Goal: Task Accomplishment & Management: Complete application form

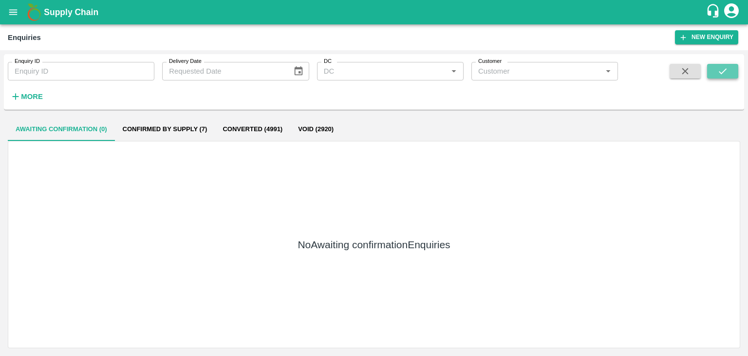
click at [709, 68] on button "submit" at bounding box center [722, 71] width 31 height 15
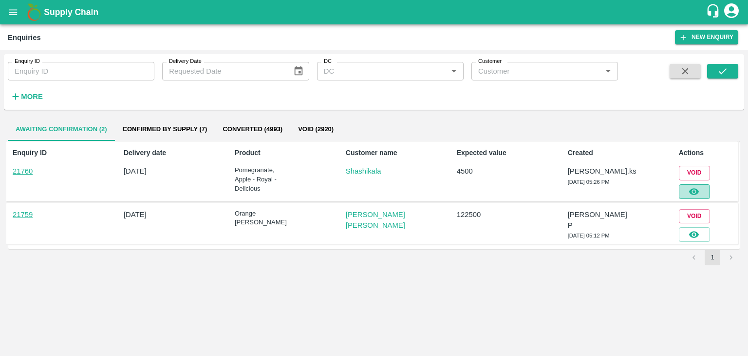
click at [699, 186] on icon "button" at bounding box center [694, 191] width 11 height 11
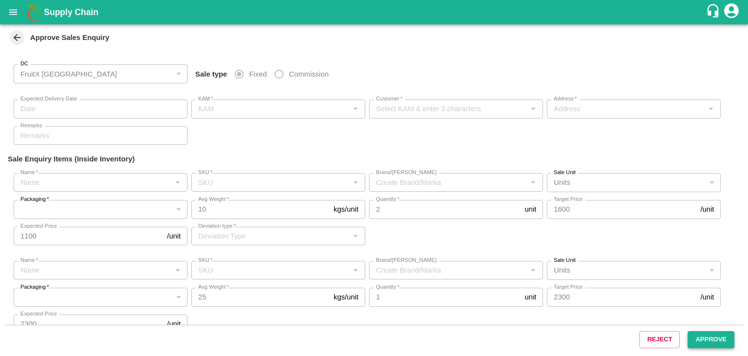
type input "[DATE] 05:35 PM"
type input "[PERSON_NAME].ks"
type input "Shashikala"
type input "[STREET_ADDRESS]"
type input "Pomegranate"
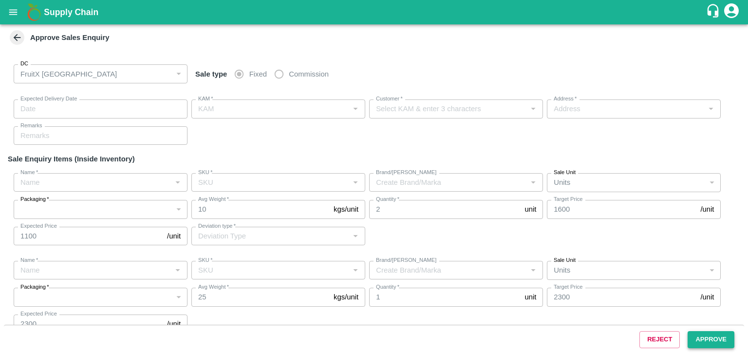
type input "KA-LP-220++"
type input "LP ZE1"
type input "Others"
type input "Apple - Royal - Delicious"
type input "SHIM-S-ROYL"
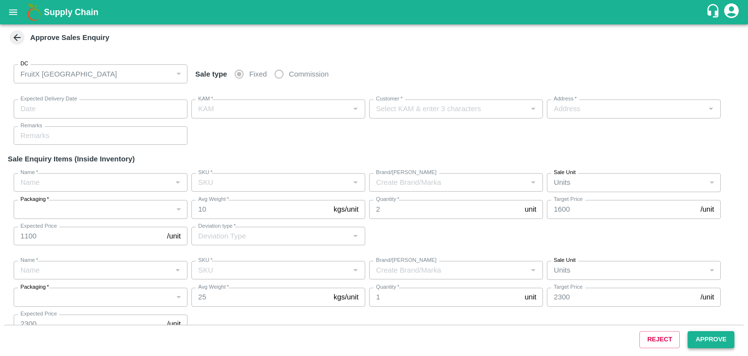
type input "LP VG2"
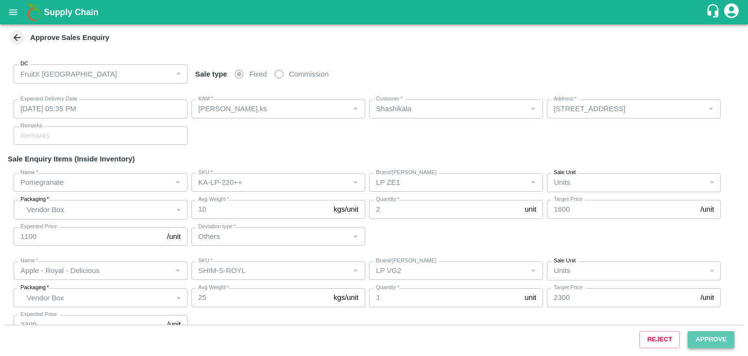
click at [709, 343] on button "Approve" at bounding box center [711, 339] width 47 height 17
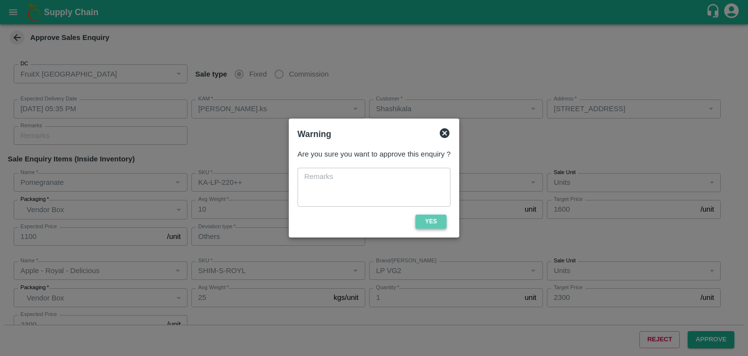
click at [444, 223] on button "Yes" at bounding box center [430, 221] width 31 height 14
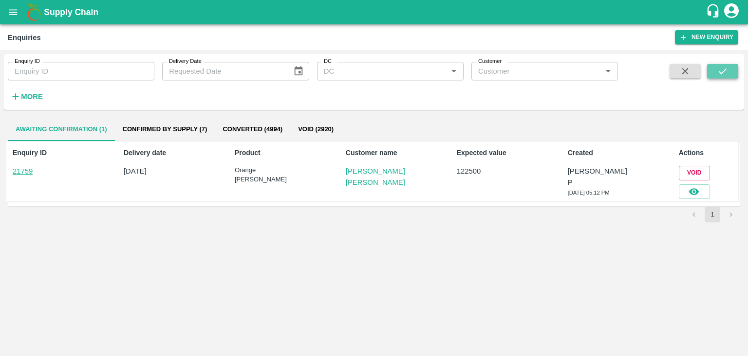
click at [736, 65] on button "submit" at bounding box center [722, 71] width 31 height 15
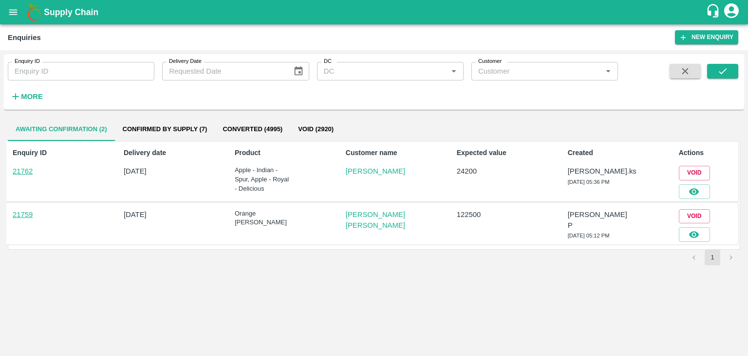
click at [689, 198] on div "Enquiry ID 21762 Delivery date [DATE] Product Apple - Indian - Spur, Apple - Ro…" at bounding box center [372, 171] width 732 height 60
click at [689, 196] on icon "button" at bounding box center [694, 191] width 11 height 11
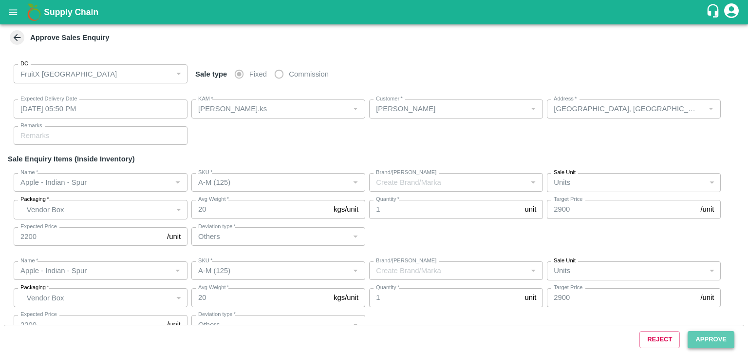
type input "[DATE] 05:50 PM"
type input "[PERSON_NAME].ks"
type input "[PERSON_NAME]"
type input "[GEOGRAPHIC_DATA], [GEOGRAPHIC_DATA] , [GEOGRAPHIC_DATA] , [GEOGRAPHIC_DATA] ([…"
type input "Apple - Indian - Spur"
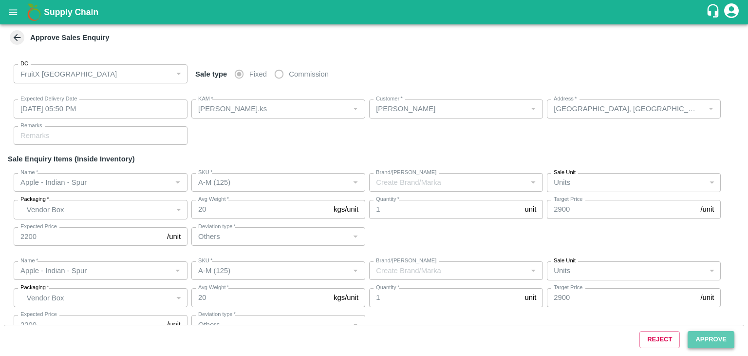
type input "A-M (125)"
type input "Others"
type input "Apple - Indian - Spur"
type input "A-M (125)"
type input "Others"
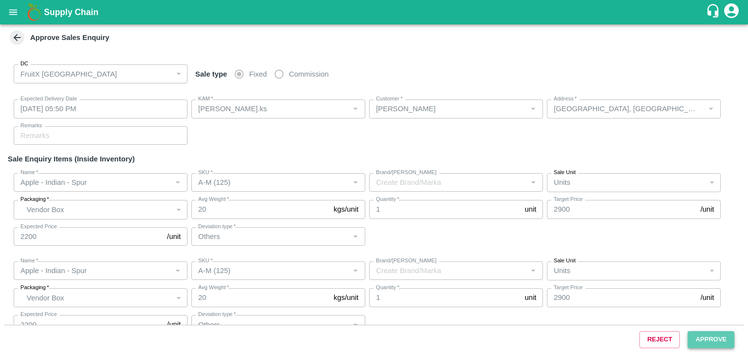
type input "Apple - Indian - Spur"
type input "A-M (125)"
type input "Apple - Royal - Delicious"
type input "SHIM-L-ROYL"
type input "LP VG2"
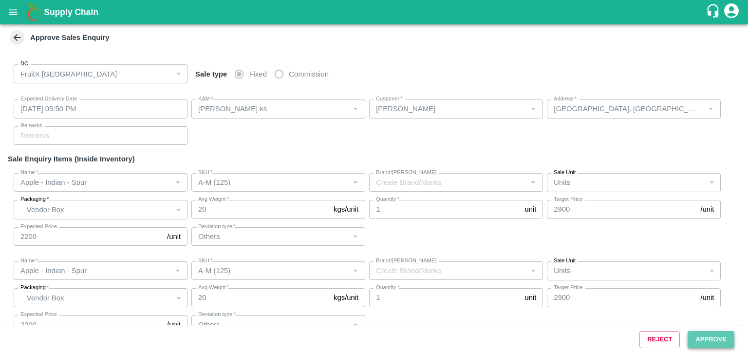
type input "Others"
type input "Apple - Royal - Delicious"
type input "SHIM-M-ROYL"
type input "LP VG2"
type input "Others"
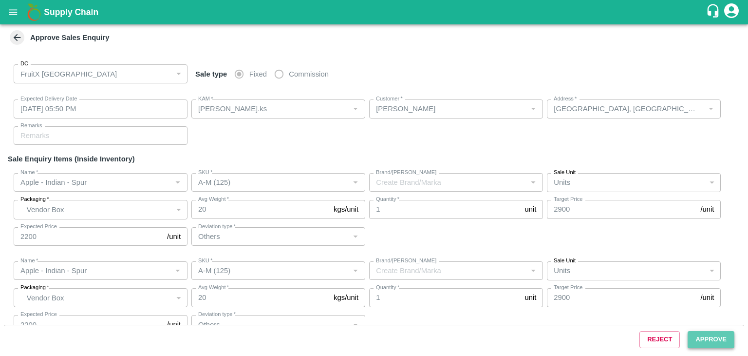
click at [717, 339] on button "Approve" at bounding box center [711, 339] width 47 height 17
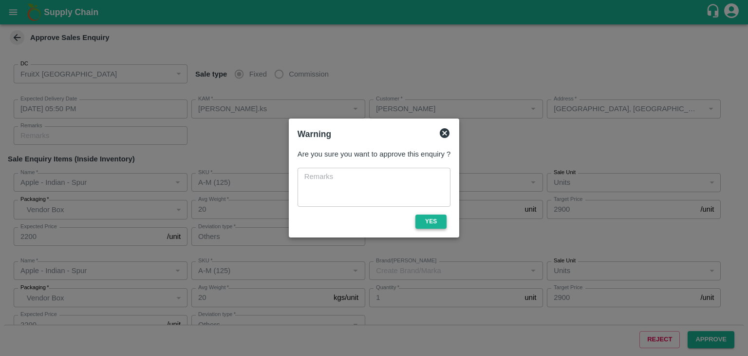
click at [442, 215] on button "Yes" at bounding box center [430, 221] width 31 height 14
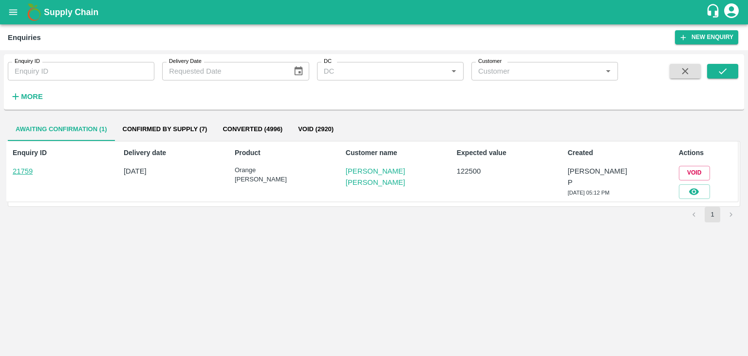
click at [716, 62] on div "Enquiry ID Enquiry ID Delivery Date Delivery Date DC DC   * Customer Customer  …" at bounding box center [374, 82] width 740 height 48
click at [716, 71] on button "submit" at bounding box center [722, 71] width 31 height 15
click at [693, 187] on icon "button" at bounding box center [694, 191] width 11 height 11
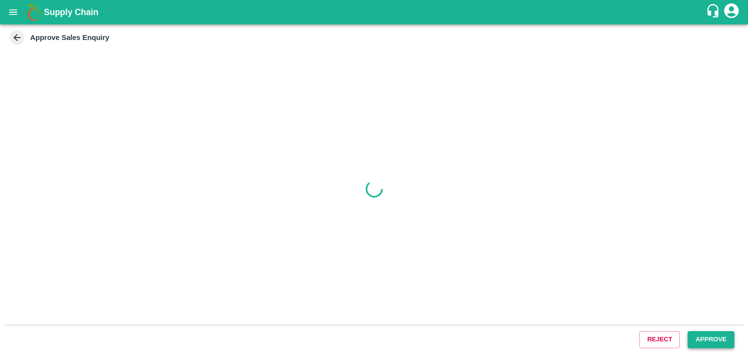
click at [693, 339] on button "Approve" at bounding box center [711, 339] width 47 height 17
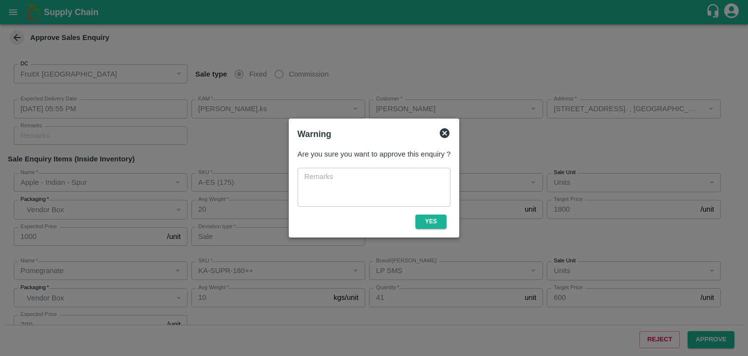
type input "[DATE] 05:55 PM"
type input "[PERSON_NAME].ks"
type input "[PERSON_NAME]"
type input "[STREET_ADDRESS]. , [GEOGRAPHIC_DATA], [GEOGRAPHIC_DATA], [GEOGRAPHIC_DATA], 57…"
type input "Apple - Indian - Spur"
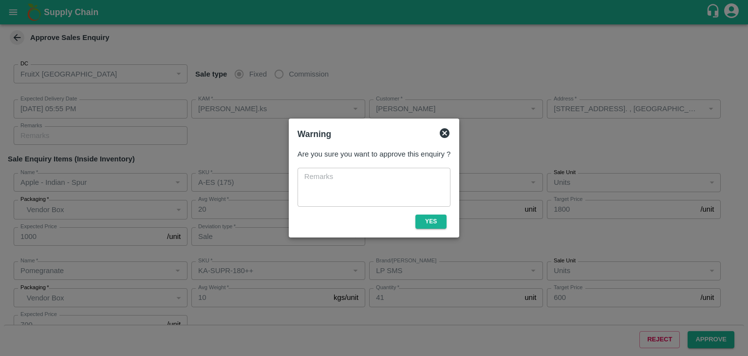
type input "A-ES (175)"
type input "Sale"
type input "Pomegranate"
type input "KA-SUPR-180++"
type input "LP SMS"
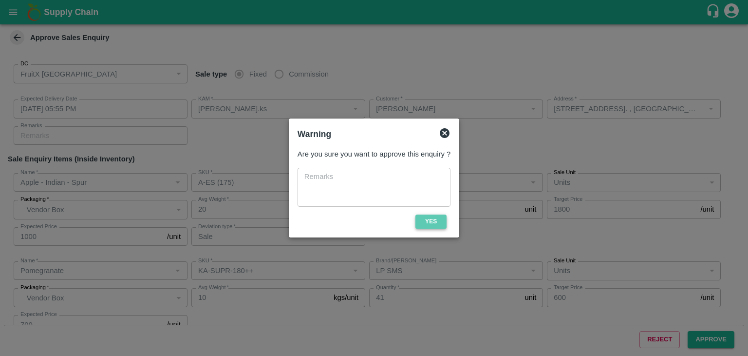
click at [443, 225] on button "Yes" at bounding box center [430, 221] width 31 height 14
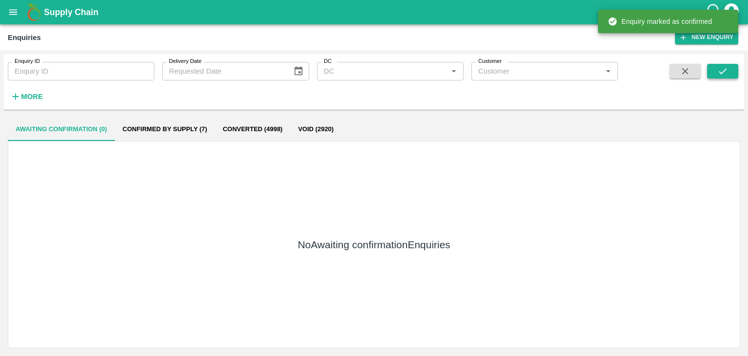
click at [726, 67] on icon "submit" at bounding box center [722, 71] width 11 height 11
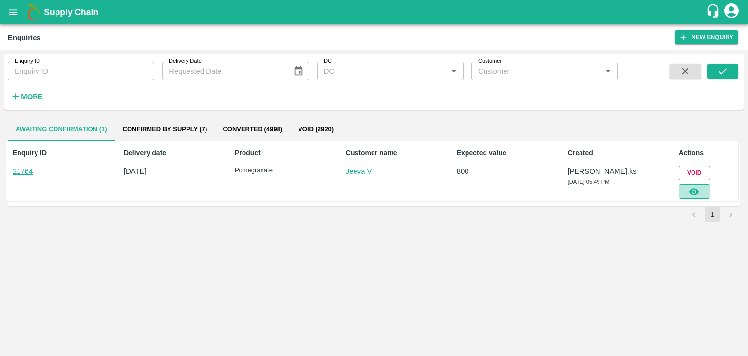
click at [690, 190] on icon "button" at bounding box center [694, 191] width 10 height 7
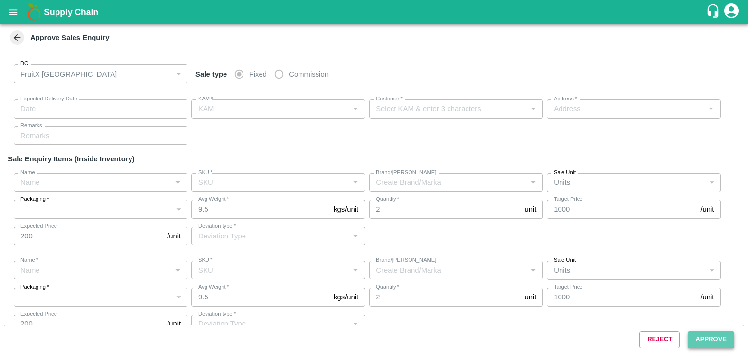
click at [697, 341] on button "Approve" at bounding box center [711, 339] width 47 height 17
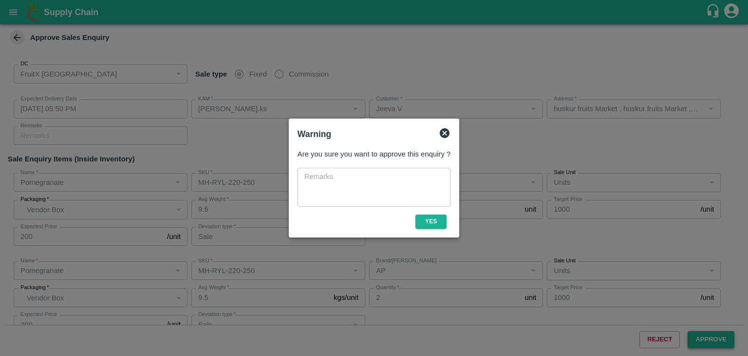
type input "[DATE] 05:50 PM"
type input "[PERSON_NAME].ks"
type input "Jeeva V"
type input "huskur fruits Market , huskur fruits Market , [GEOGRAPHIC_DATA], [GEOGRAPHIC_DA…"
type input "Pomegranate"
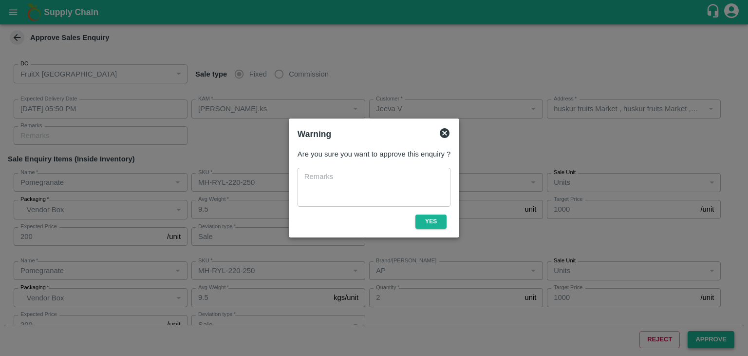
type input "MH-RYL-220-250"
type input "UFC"
type input "Sale"
type input "Pomegranate"
type input "MH-RYL-220-250"
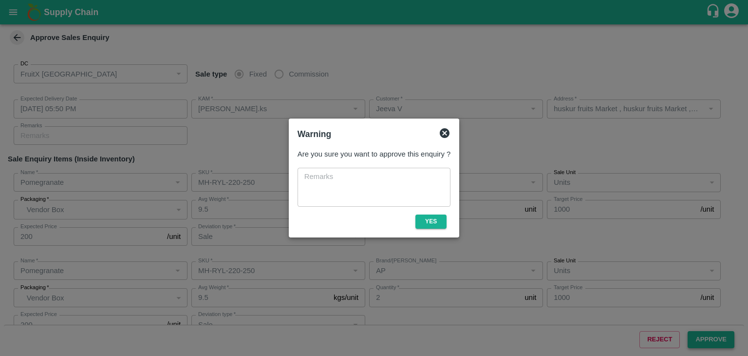
type input "AP"
type input "Sale"
click at [435, 220] on button "Yes" at bounding box center [430, 221] width 31 height 14
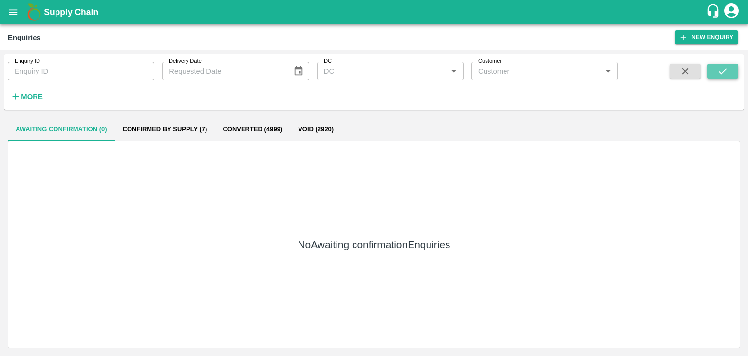
click at [721, 69] on icon "submit" at bounding box center [722, 71] width 11 height 11
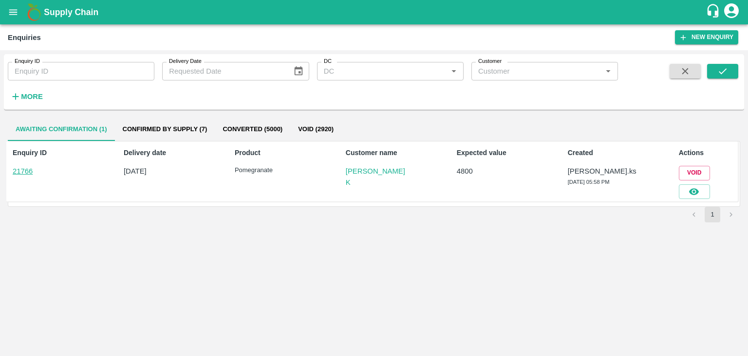
click at [696, 183] on div at bounding box center [692, 189] width 35 height 19
click at [696, 188] on icon "button" at bounding box center [694, 191] width 10 height 7
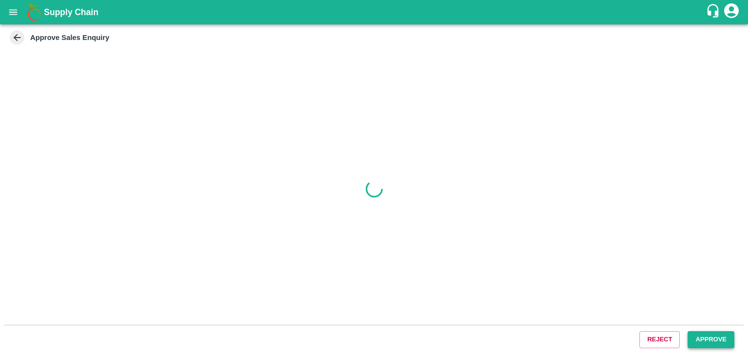
click at [712, 337] on button "Approve" at bounding box center [711, 339] width 47 height 17
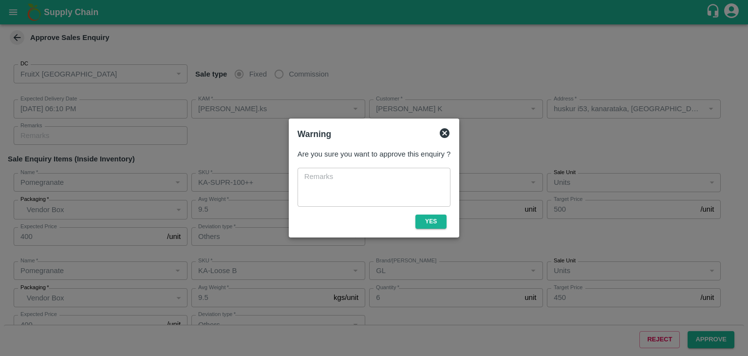
type input "[DATE] 06:10 PM"
type input "[PERSON_NAME].ks"
type input "[PERSON_NAME] K"
type input "huskur i53, kanarataka, [GEOGRAPHIC_DATA], [GEOGRAPHIC_DATA] ([GEOGRAPHIC_DATA]…"
type input "Pomegranate"
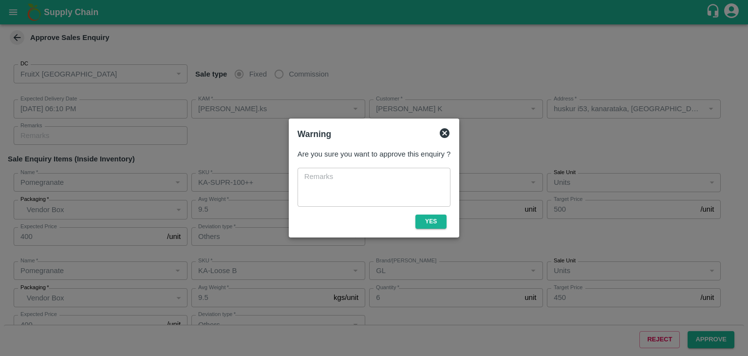
type input "KA-SUPR-100++"
type input "GL"
type input "Others"
type input "Pomegranate"
type input "KA-Loose B"
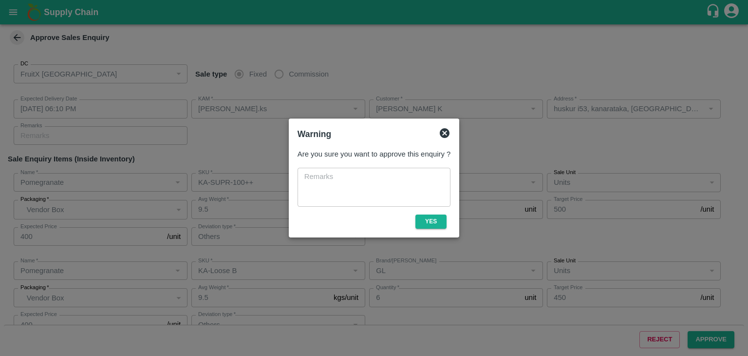
type input "GL"
type input "Others"
click at [433, 224] on button "Yes" at bounding box center [430, 221] width 31 height 14
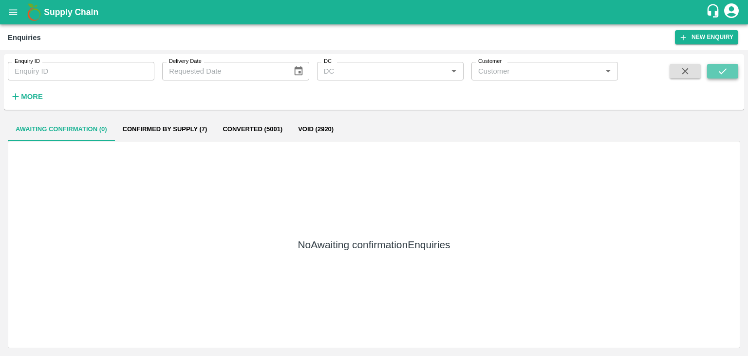
click at [725, 75] on icon "submit" at bounding box center [722, 71] width 11 height 11
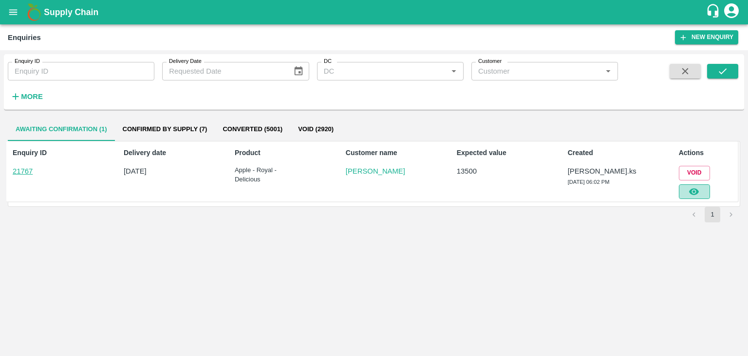
click at [696, 184] on button "button" at bounding box center [694, 191] width 31 height 15
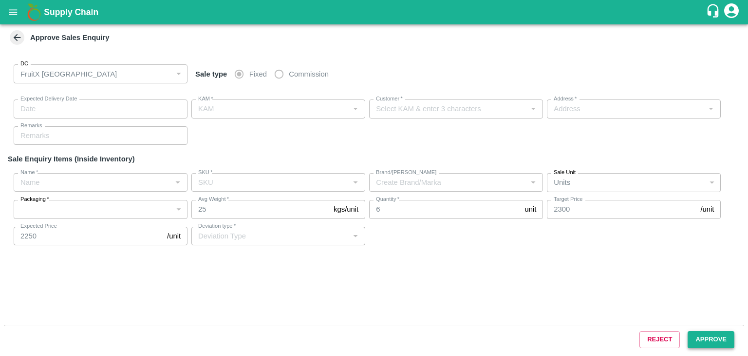
type input "[DATE] 06:10 PM"
type input "[PERSON_NAME].ks"
type input "[PERSON_NAME]"
type input "[GEOGRAPHIC_DATA], [GEOGRAPHIC_DATA] , [GEOGRAPHIC_DATA] , [GEOGRAPHIC_DATA] ([…"
type input "Apple - Royal - Delicious"
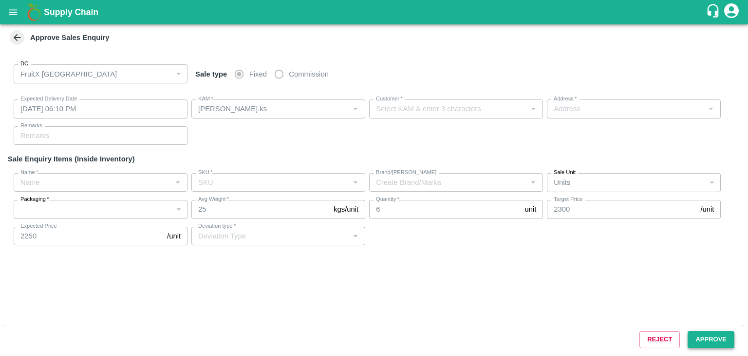
type input "SHIM-S-ROYL"
type input "LP VG2"
type input "Others"
click at [699, 347] on div "Reject Approve" at bounding box center [374, 338] width 740 height 29
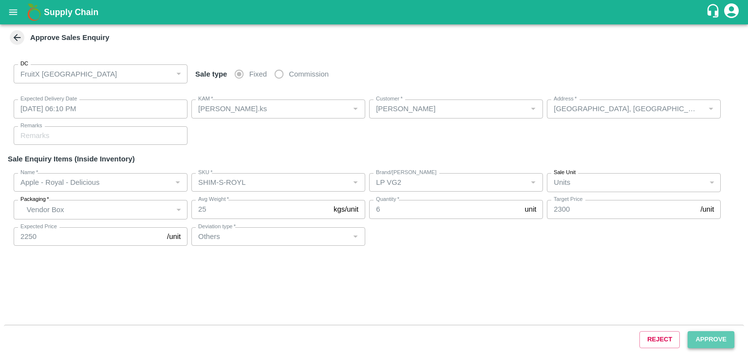
click at [698, 345] on button "Approve" at bounding box center [711, 339] width 47 height 17
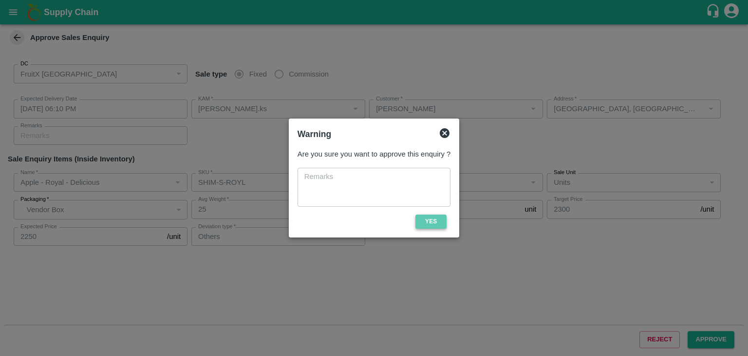
click at [426, 220] on button "Yes" at bounding box center [430, 221] width 31 height 14
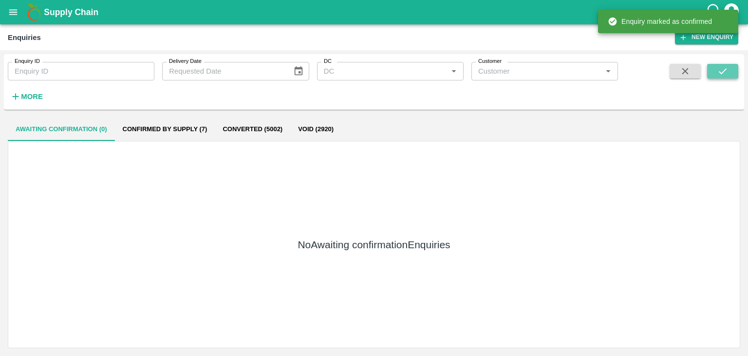
click at [725, 69] on icon "submit" at bounding box center [722, 71] width 11 height 11
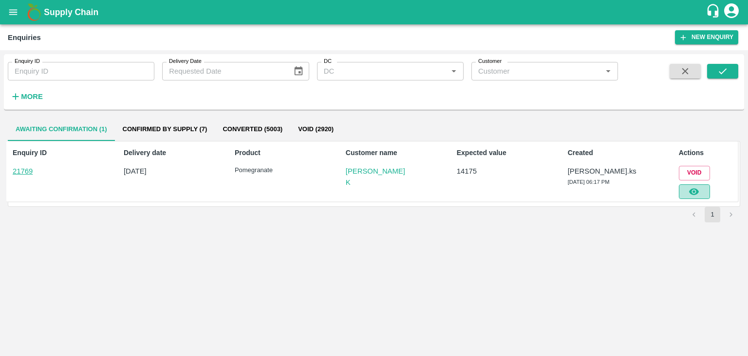
click at [694, 186] on icon "button" at bounding box center [694, 191] width 11 height 11
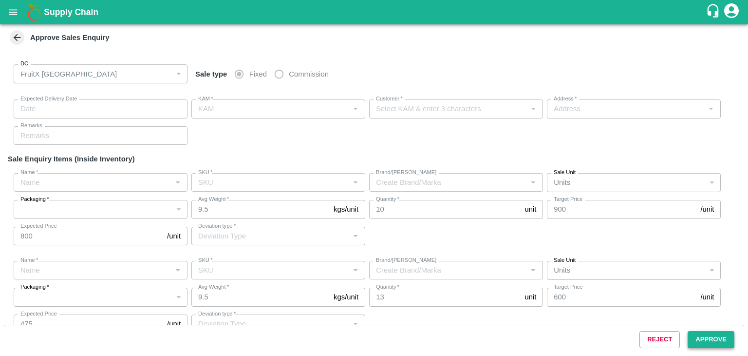
type input "[DATE] 06:20 PM"
type input "[PERSON_NAME].ks"
type input "[PERSON_NAME] K"
type input "I53, huskur fruits Market , Huskur fruits Market , [GEOGRAPHIC_DATA], [GEOGRAPH…"
type input "Pomegranate"
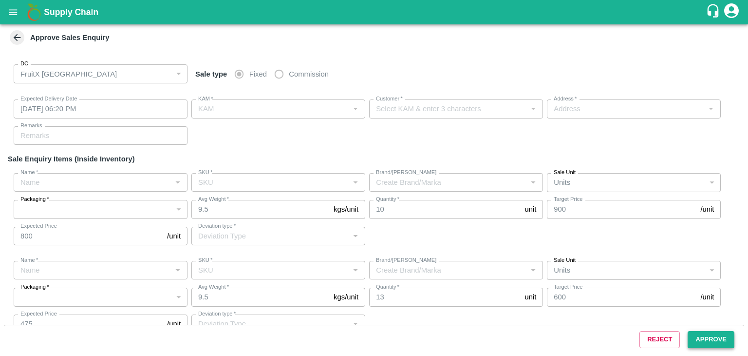
type input "KA-PRM-150-180"
type input "GL"
type input "Others"
type input "Pomegranate"
type input "KA-SUPR-180++"
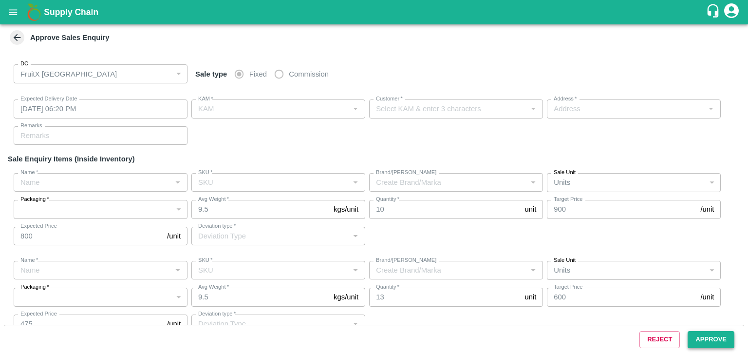
type input "GL"
type input "Others"
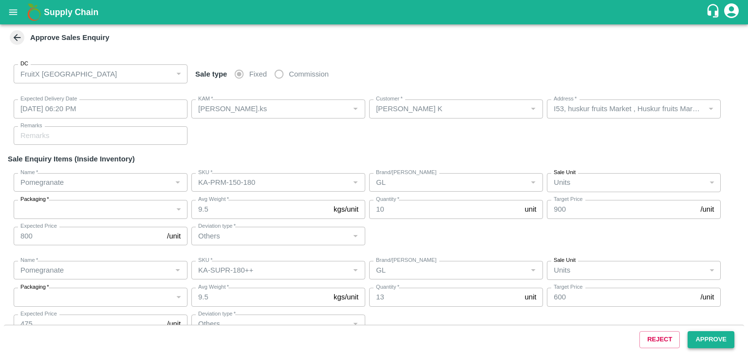
click at [713, 345] on button "Approve" at bounding box center [711, 339] width 47 height 17
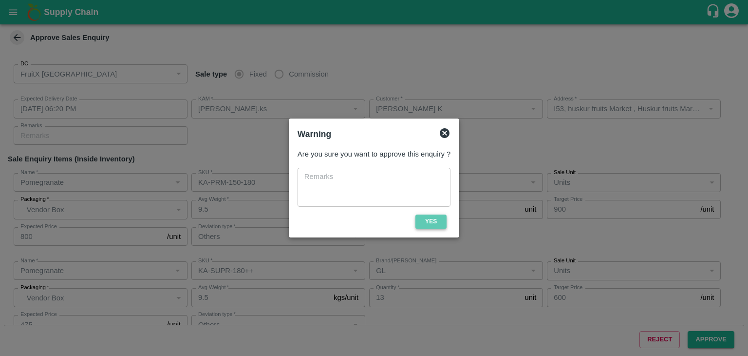
click at [424, 221] on button "Yes" at bounding box center [430, 221] width 31 height 14
